Goal: Task Accomplishment & Management: Manage account settings

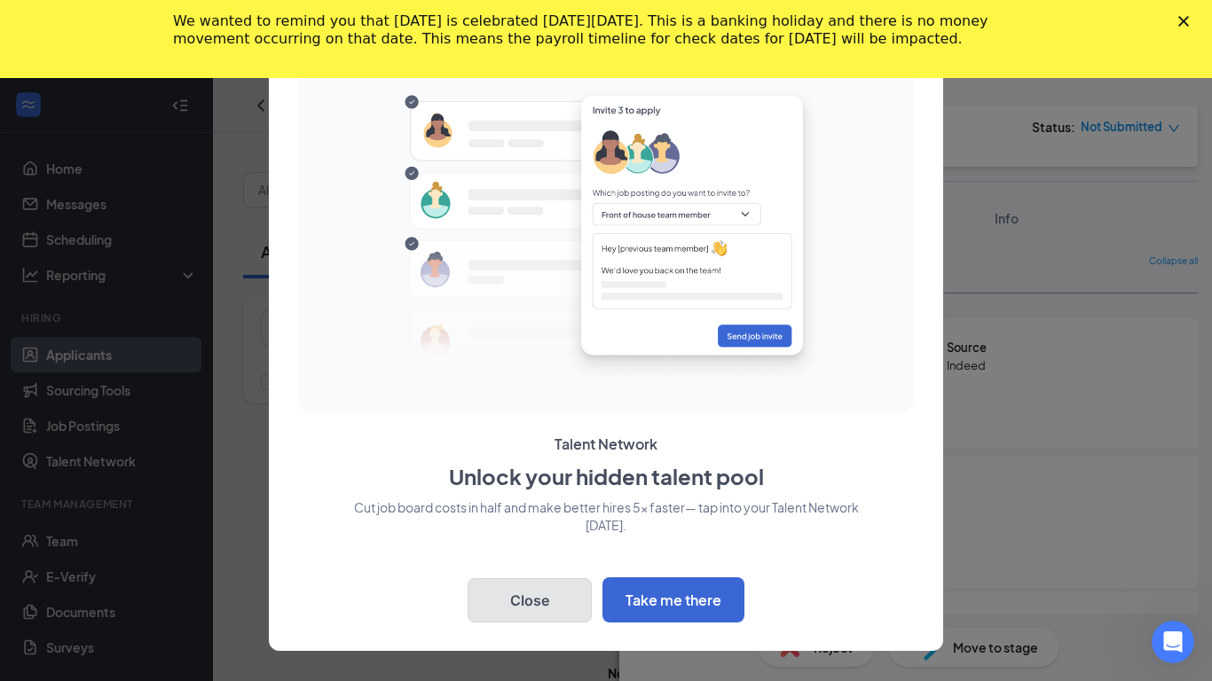
click at [554, 588] on button "Close" at bounding box center [529, 600] width 124 height 44
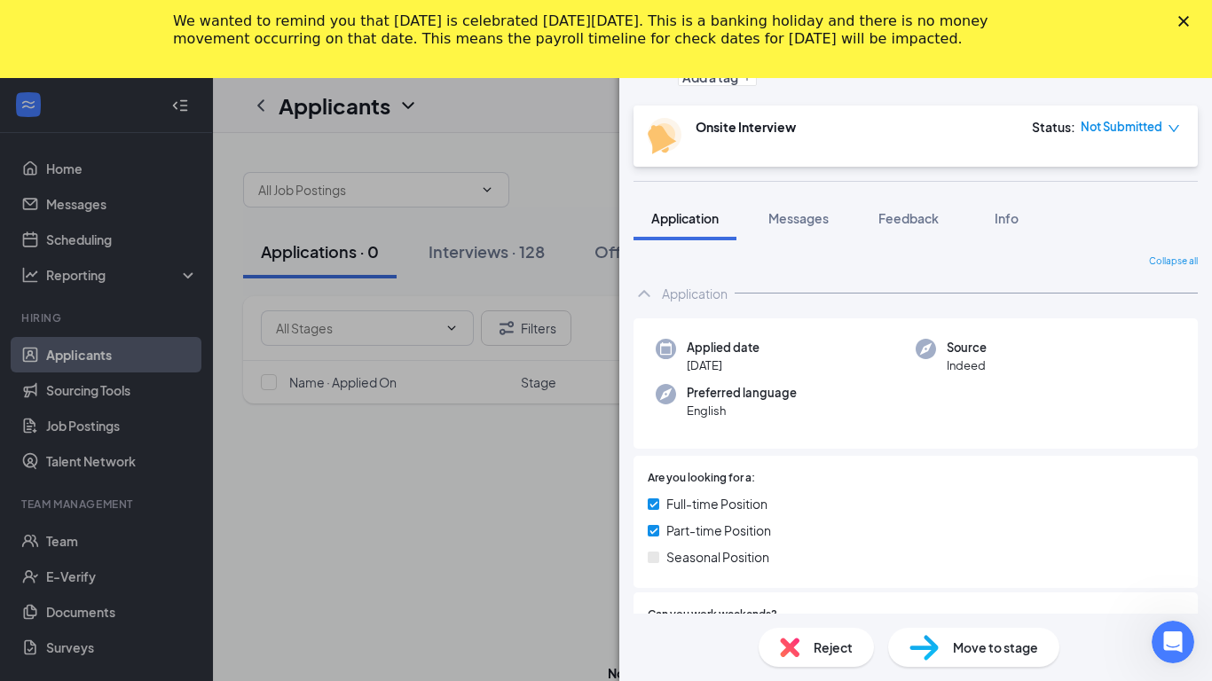
click at [462, 260] on div "HL [PERSON_NAME] Delivery Driver at Store #3704 Add a tag Onsite Interview Stat…" at bounding box center [606, 340] width 1212 height 681
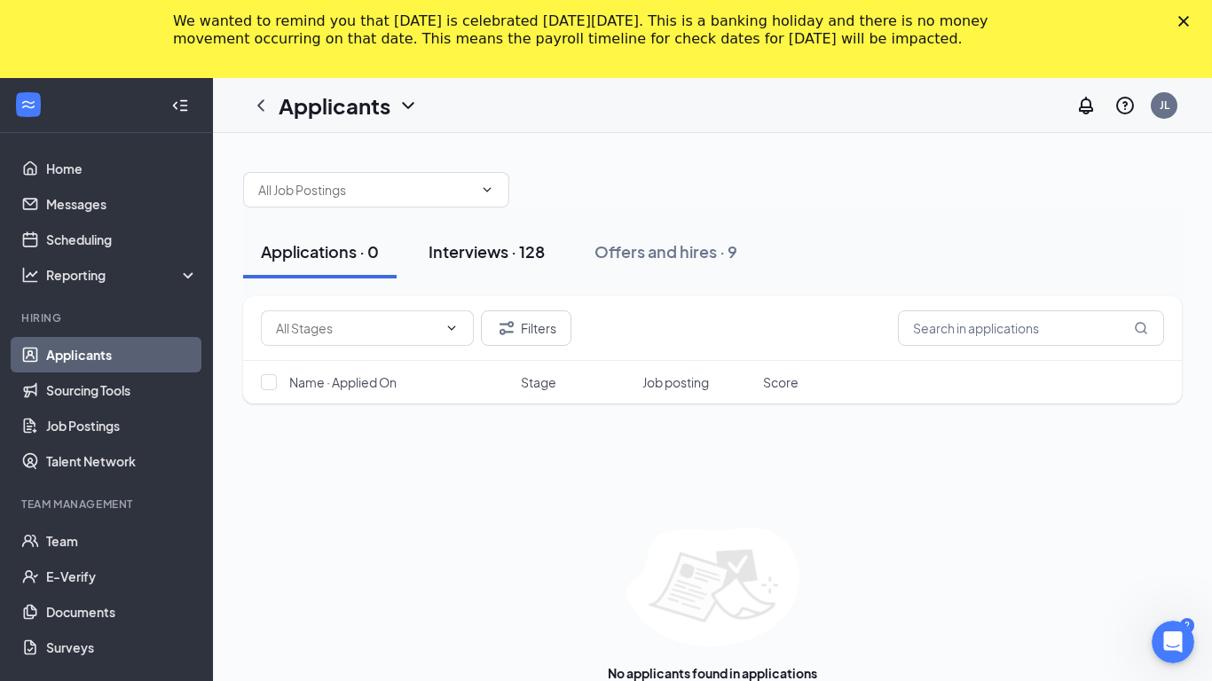
click at [446, 249] on div "Interviews · 128" at bounding box center [486, 251] width 116 height 22
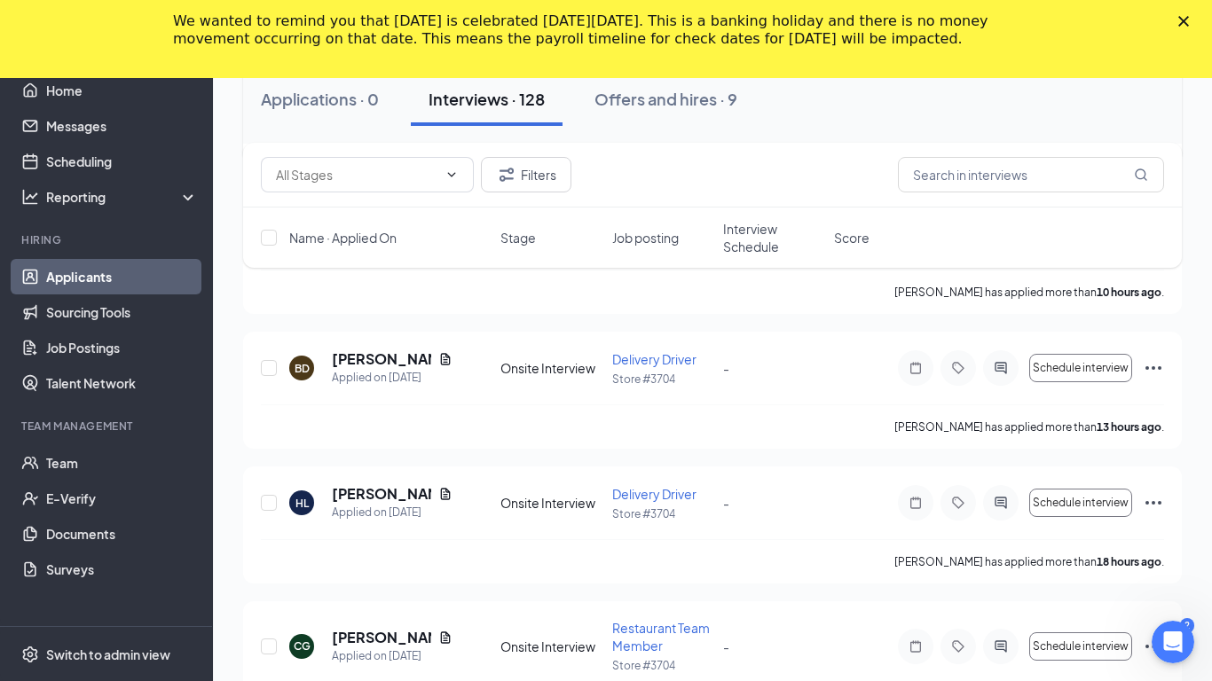
scroll to position [412, 0]
click at [448, 495] on icon "Document" at bounding box center [445, 492] width 14 height 14
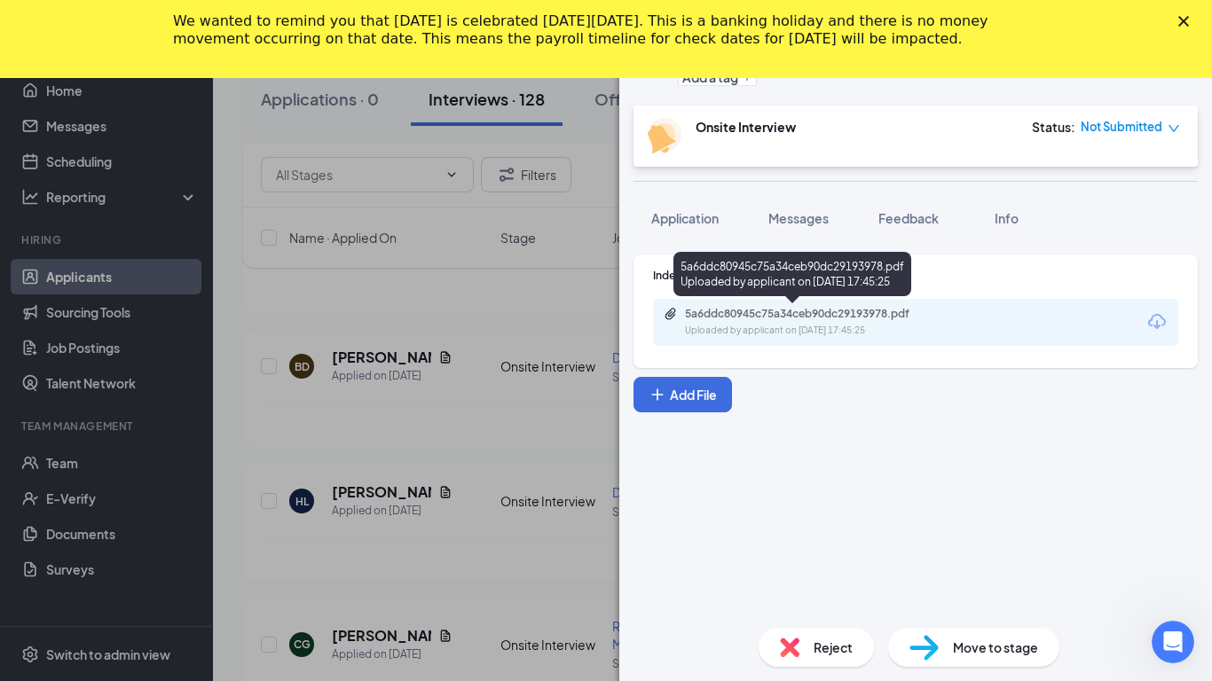
click at [772, 321] on div "5a6ddc80945c75a34ceb90dc29193978.pdf Uploaded by applicant on [DATE] 17:45:25" at bounding box center [807, 322] width 287 height 31
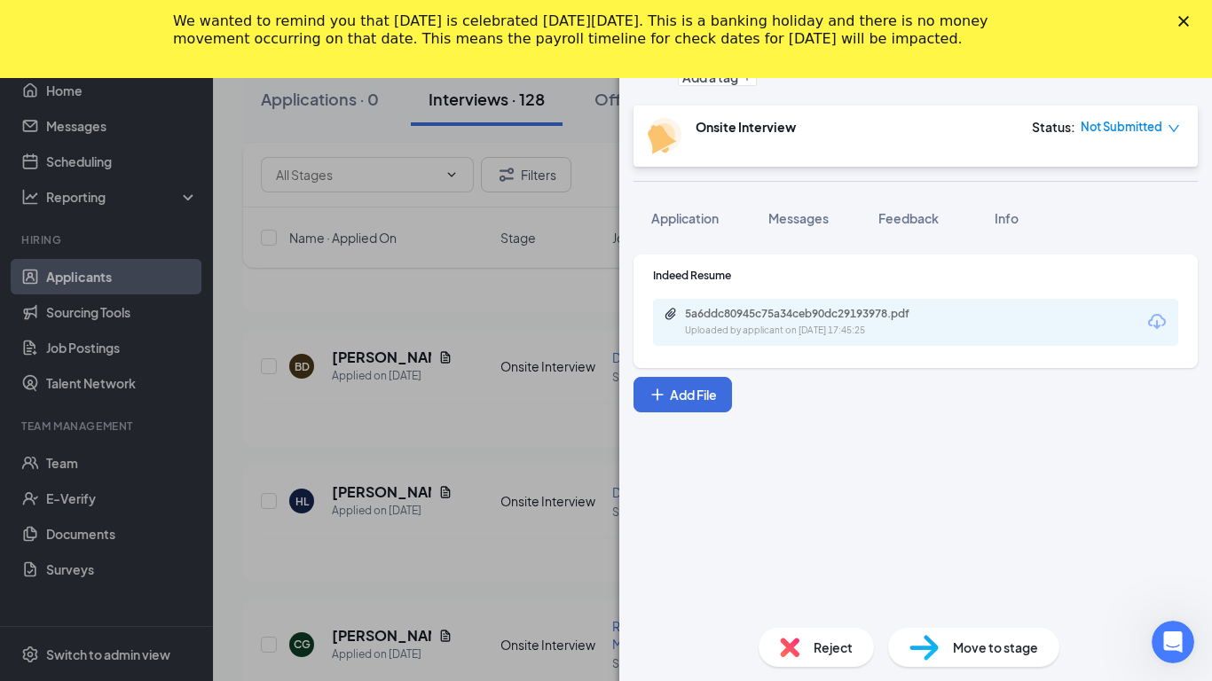
click at [483, 571] on div "HL [PERSON_NAME] Delivery Driver at Store #3704 Add a tag Onsite Interview Stat…" at bounding box center [606, 340] width 1212 height 681
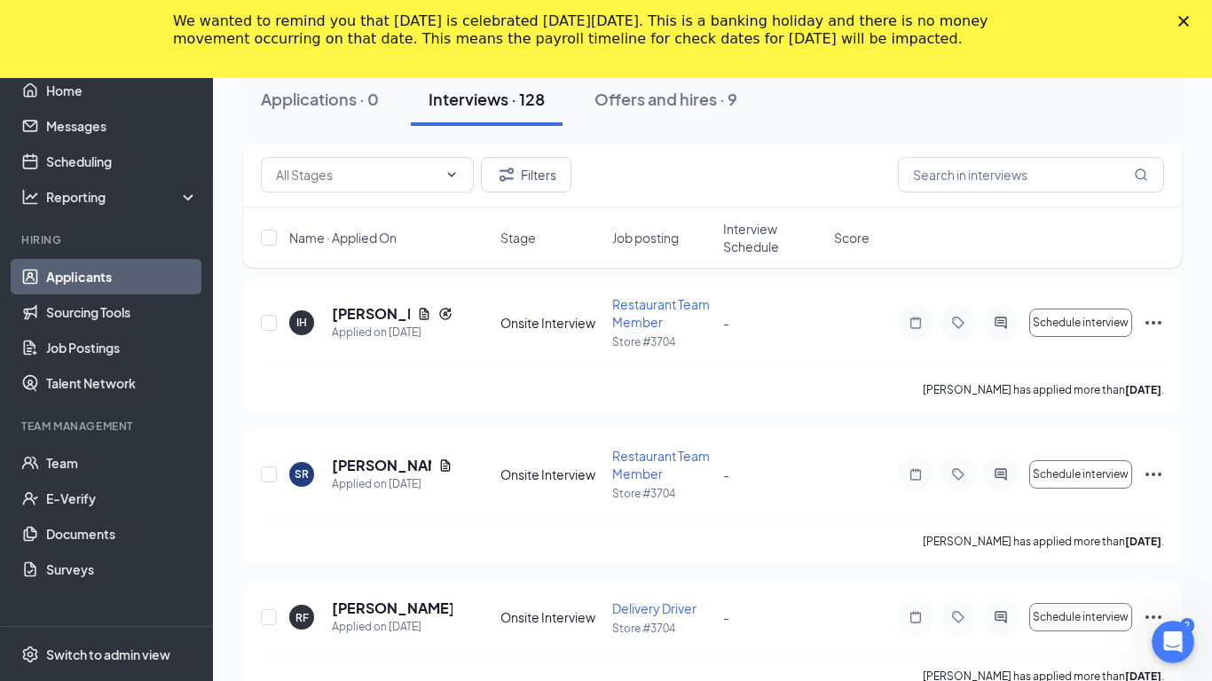
scroll to position [2656, 0]
